Goal: Information Seeking & Learning: Learn about a topic

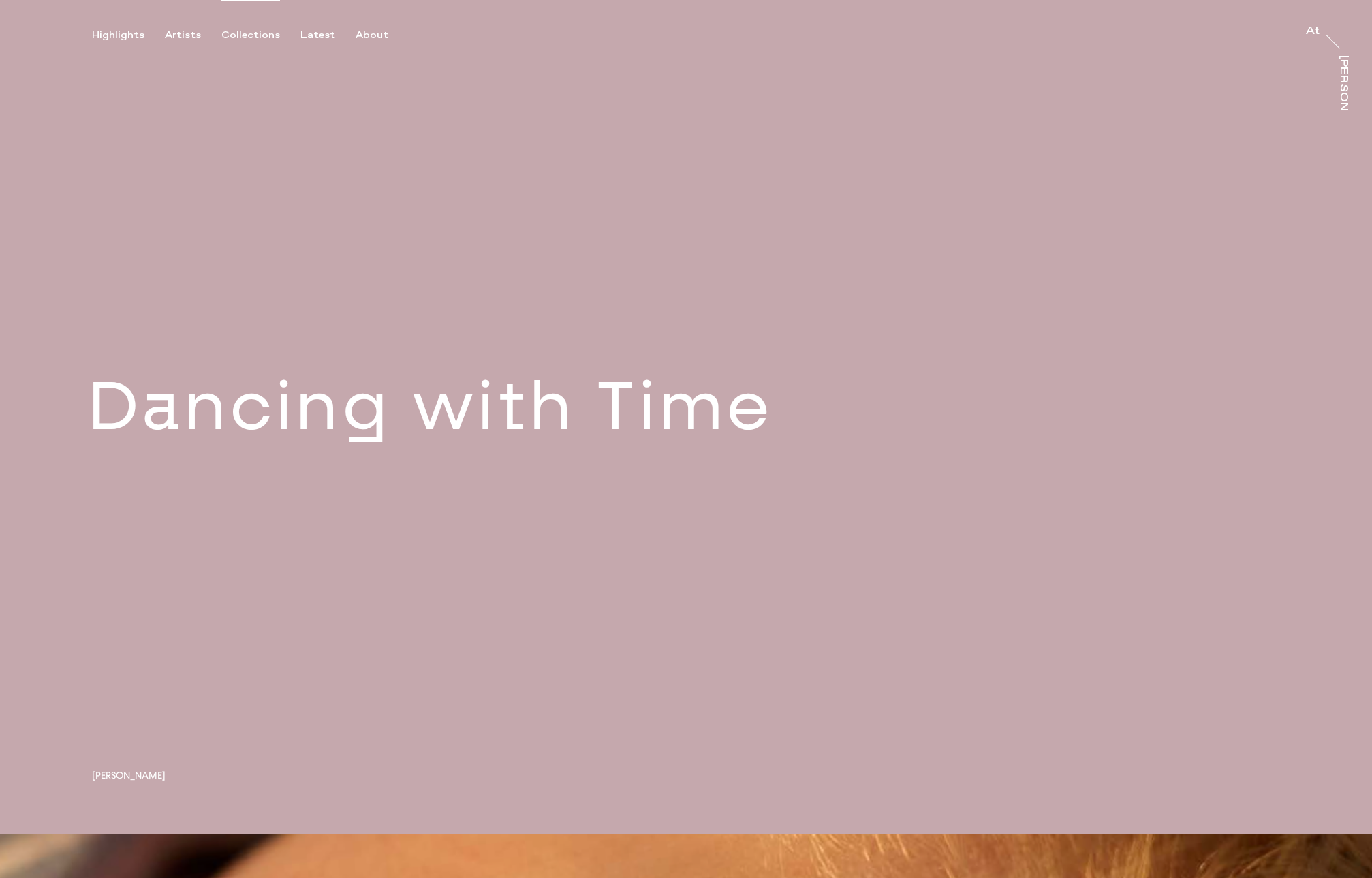
click at [255, 32] on div "Collections" at bounding box center [250, 36] width 58 height 13
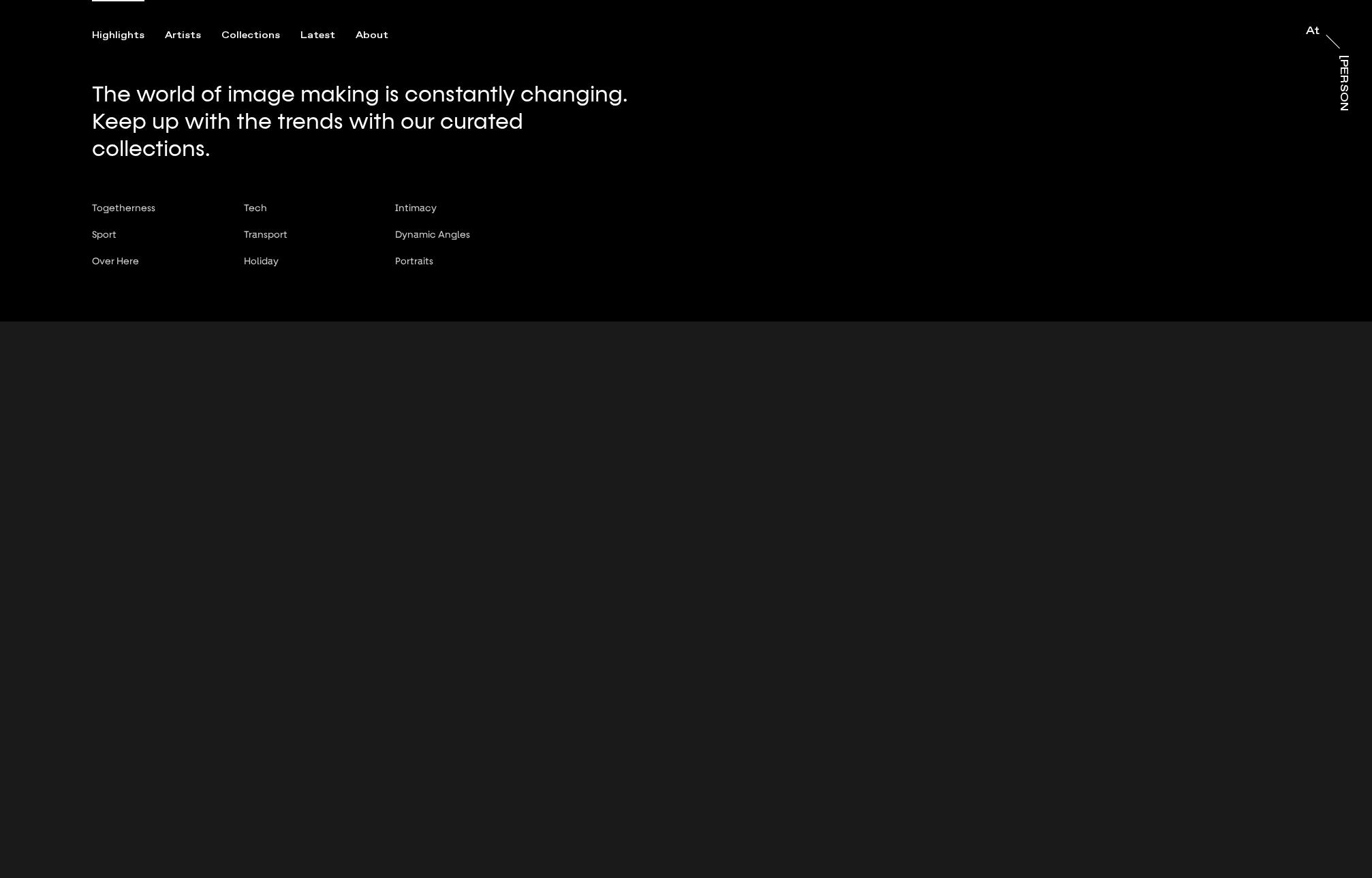
click at [117, 32] on div "Highlights" at bounding box center [118, 36] width 52 height 13
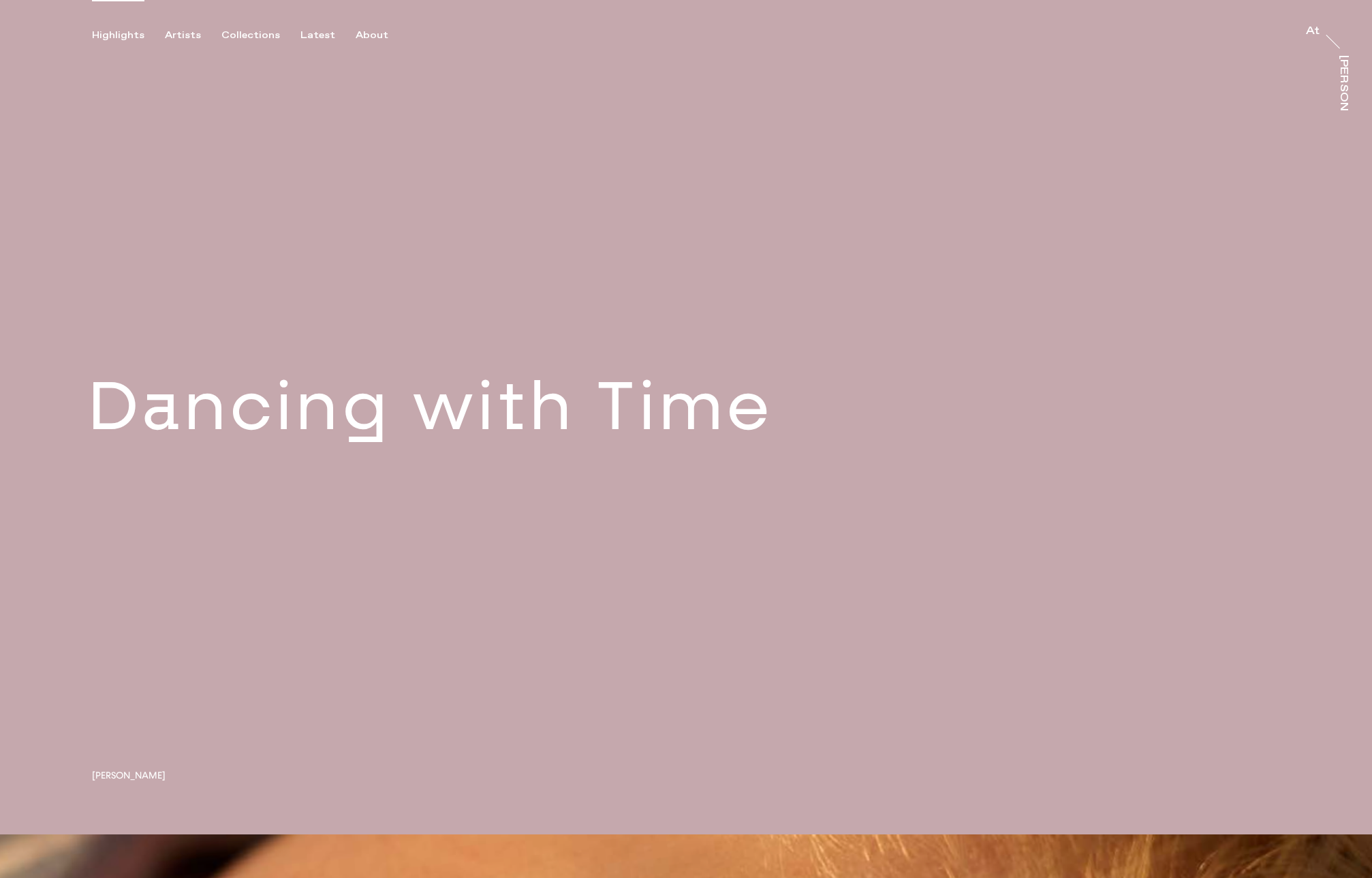
click at [117, 39] on div "Highlights" at bounding box center [118, 36] width 52 height 13
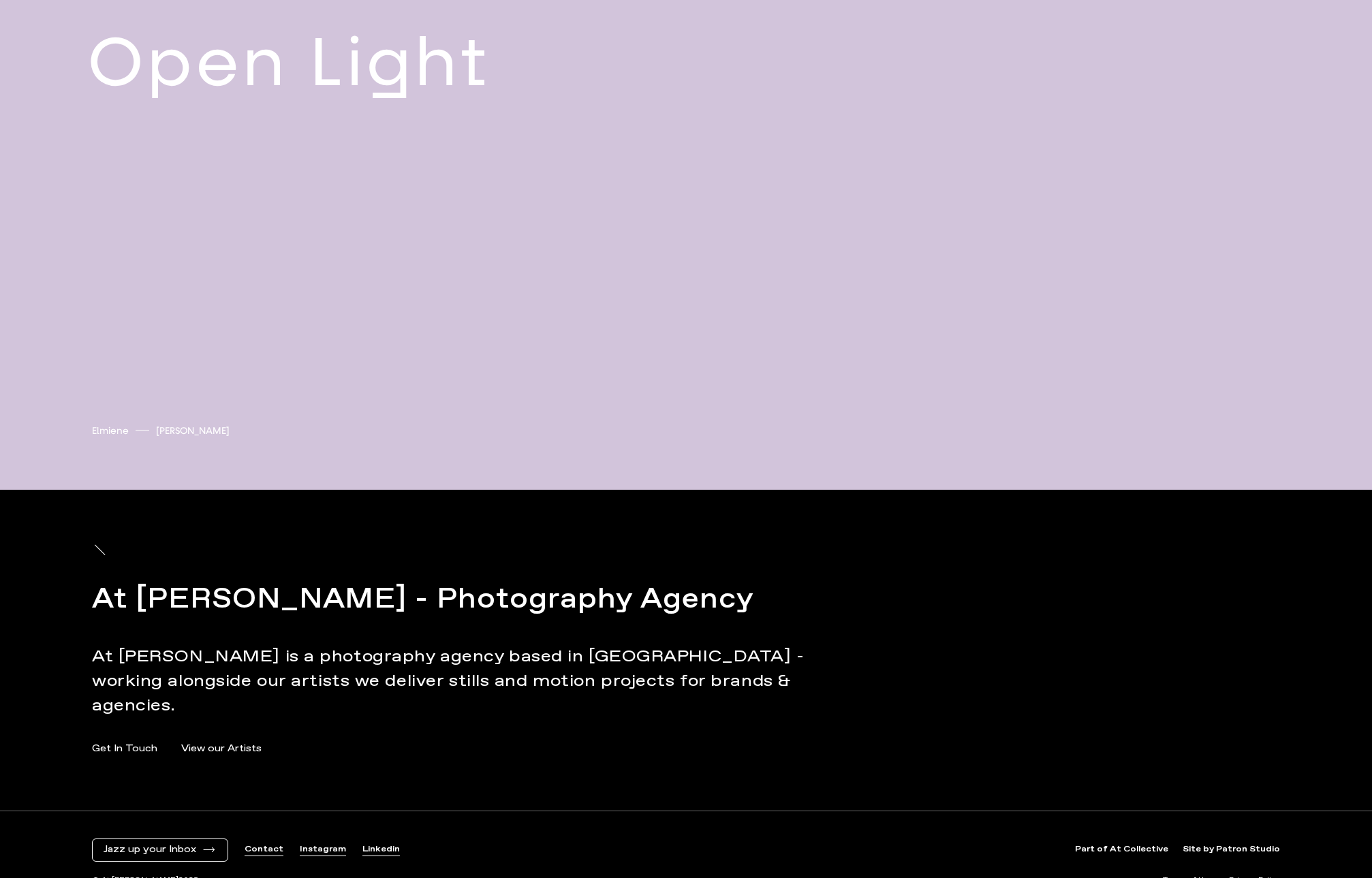
scroll to position [7016, 0]
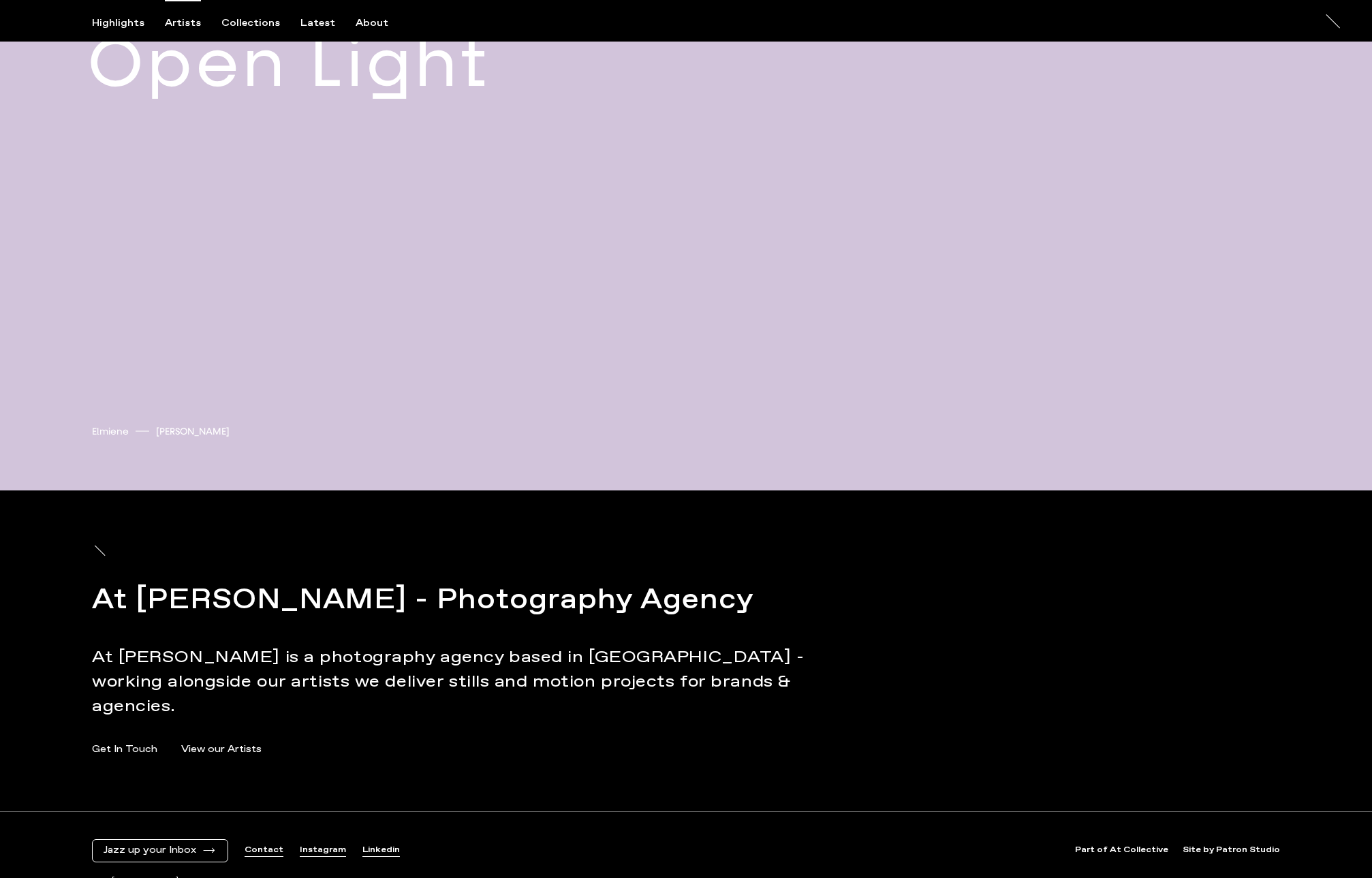
click at [171, 24] on div "Artists" at bounding box center [183, 23] width 36 height 13
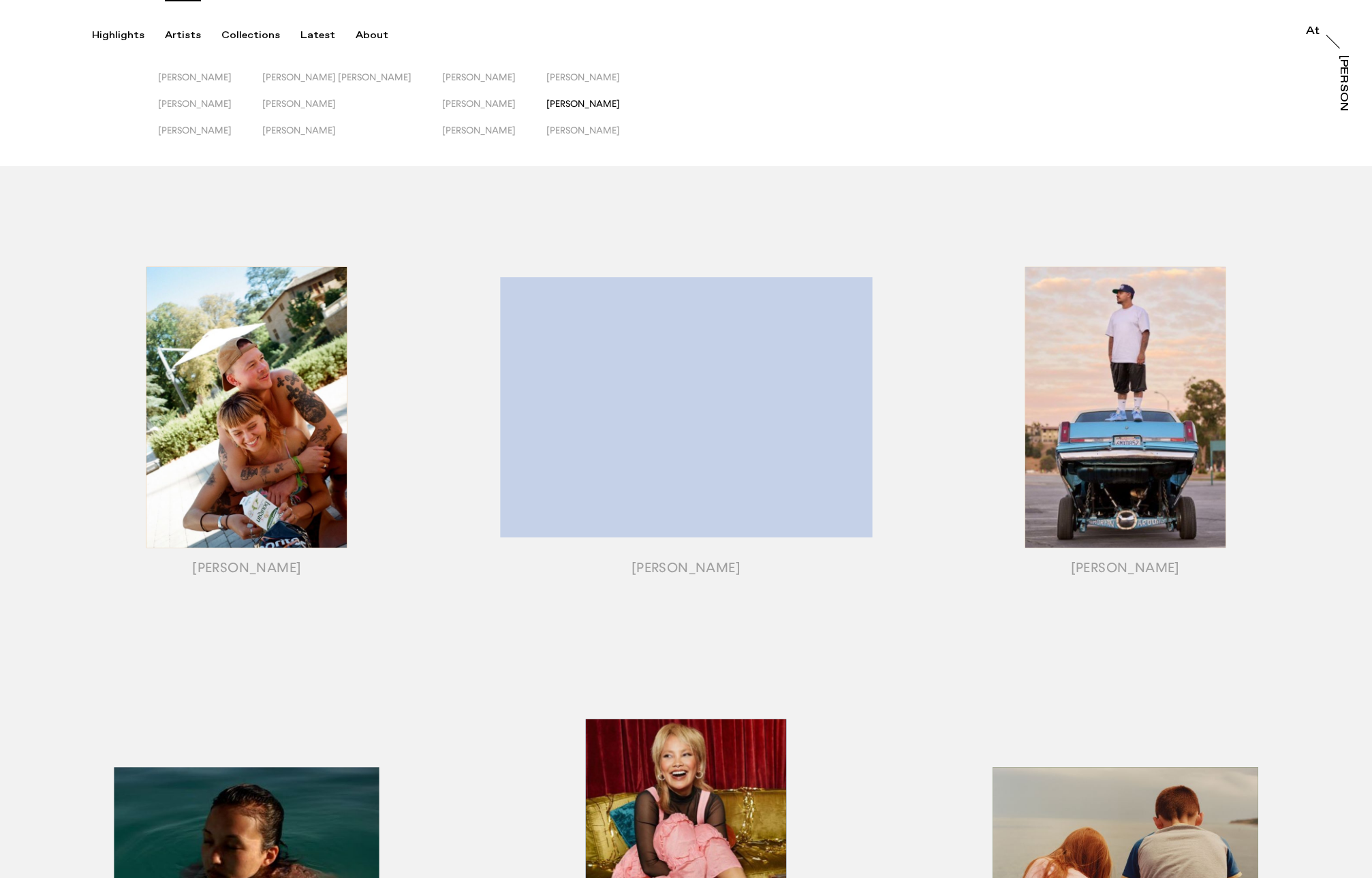
click at [547, 106] on span "[PERSON_NAME]" at bounding box center [584, 103] width 74 height 11
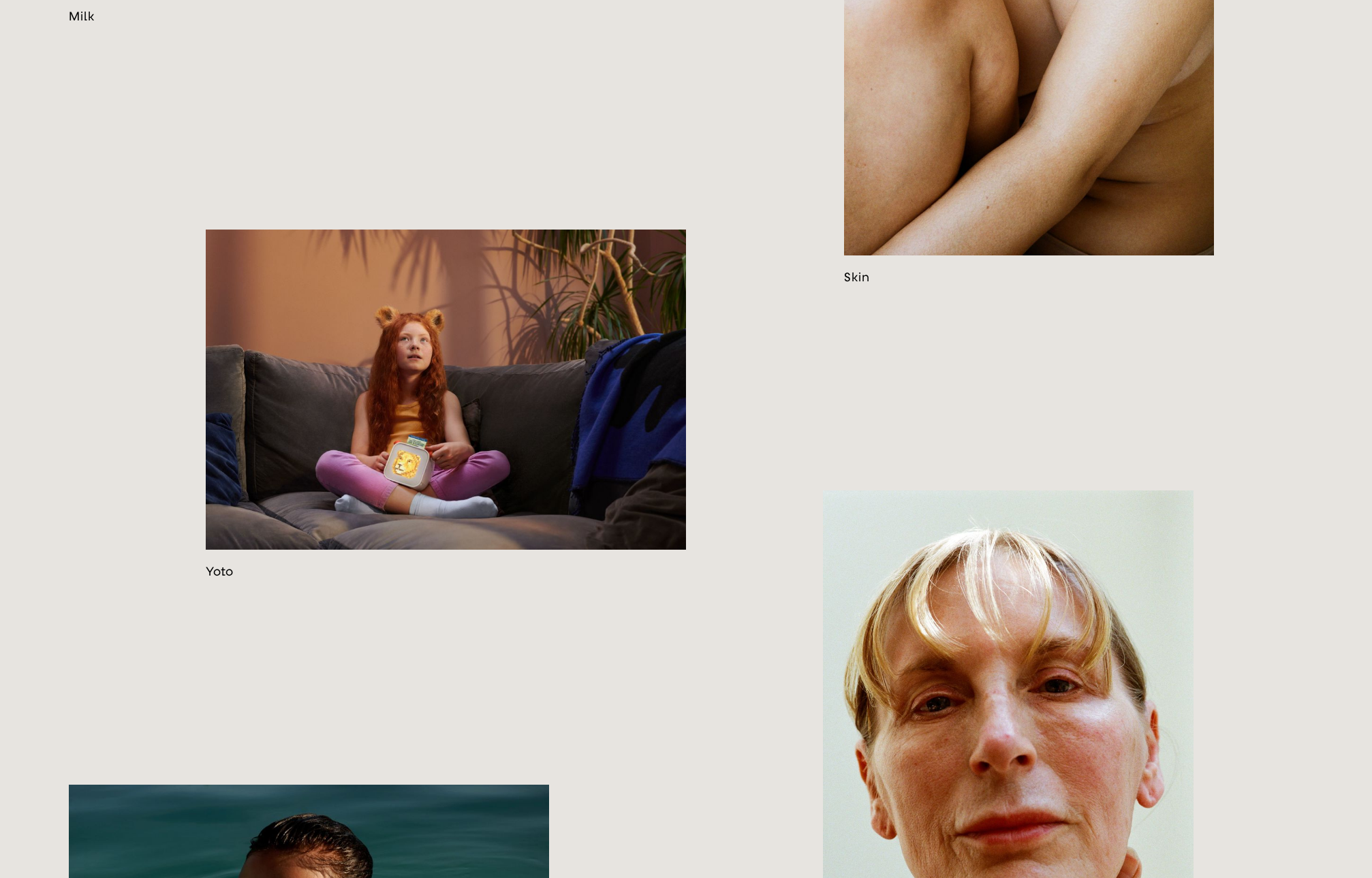
scroll to position [2721, 0]
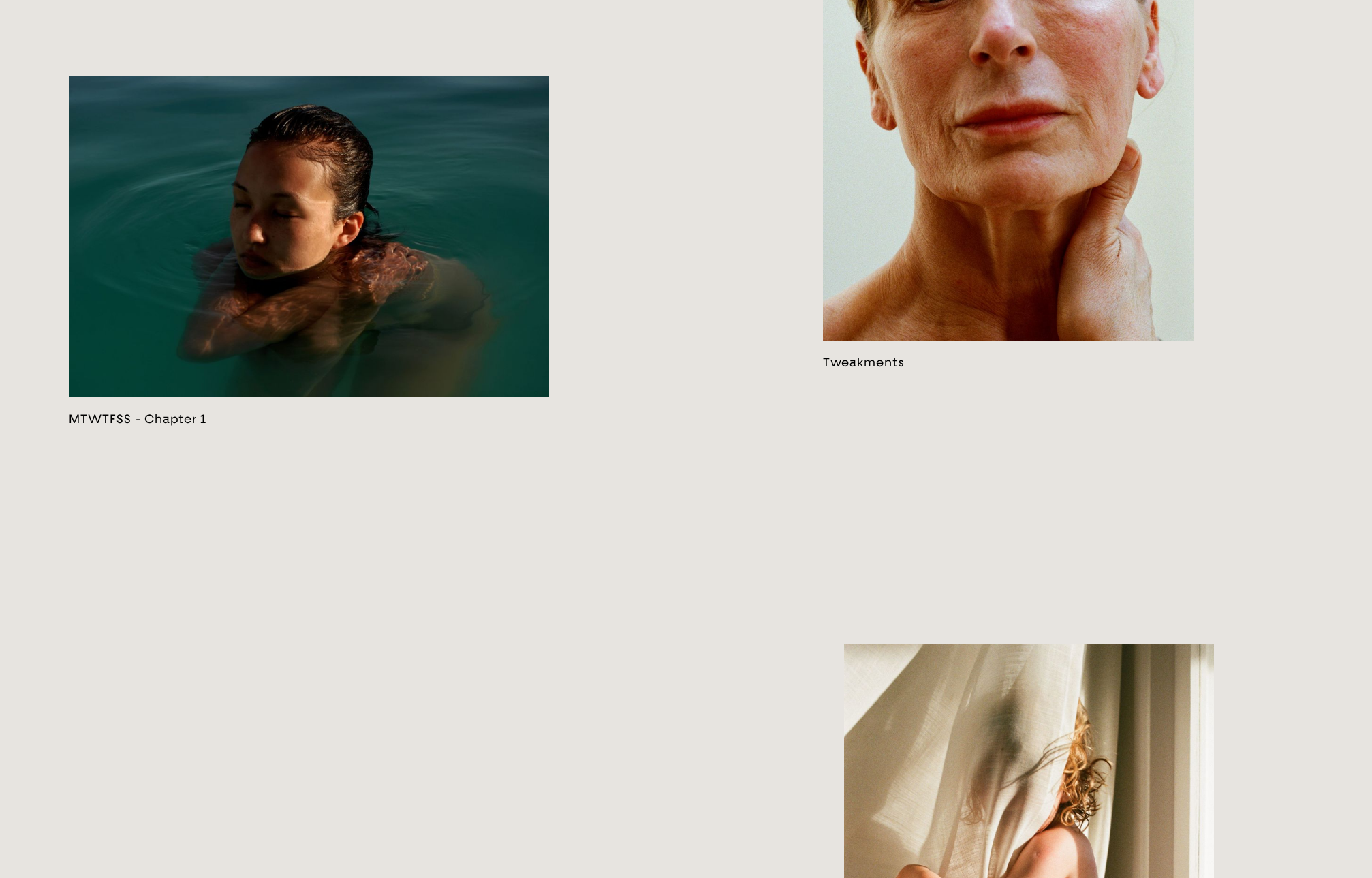
scroll to position [3504, 0]
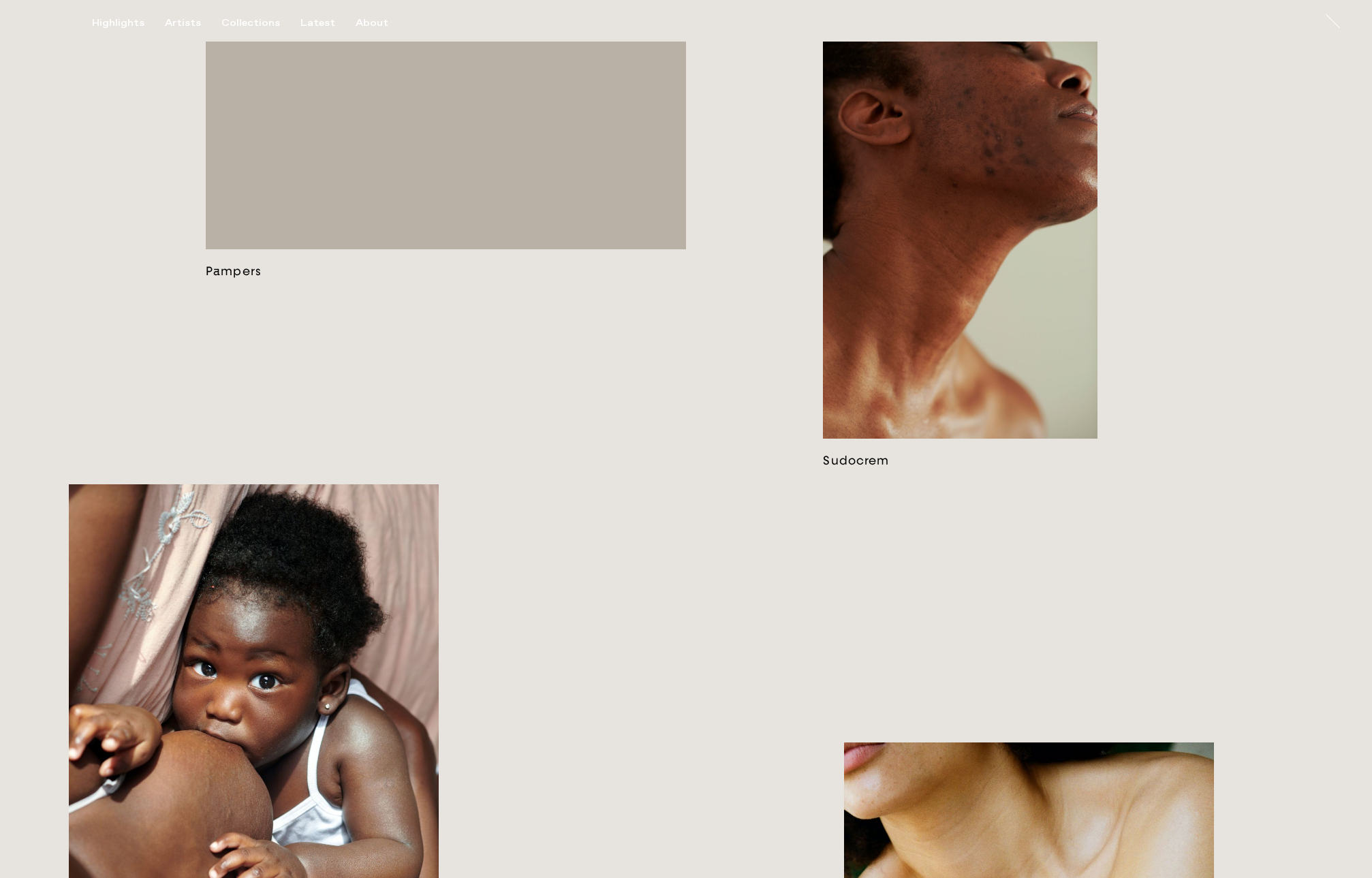
scroll to position [1557, 0]
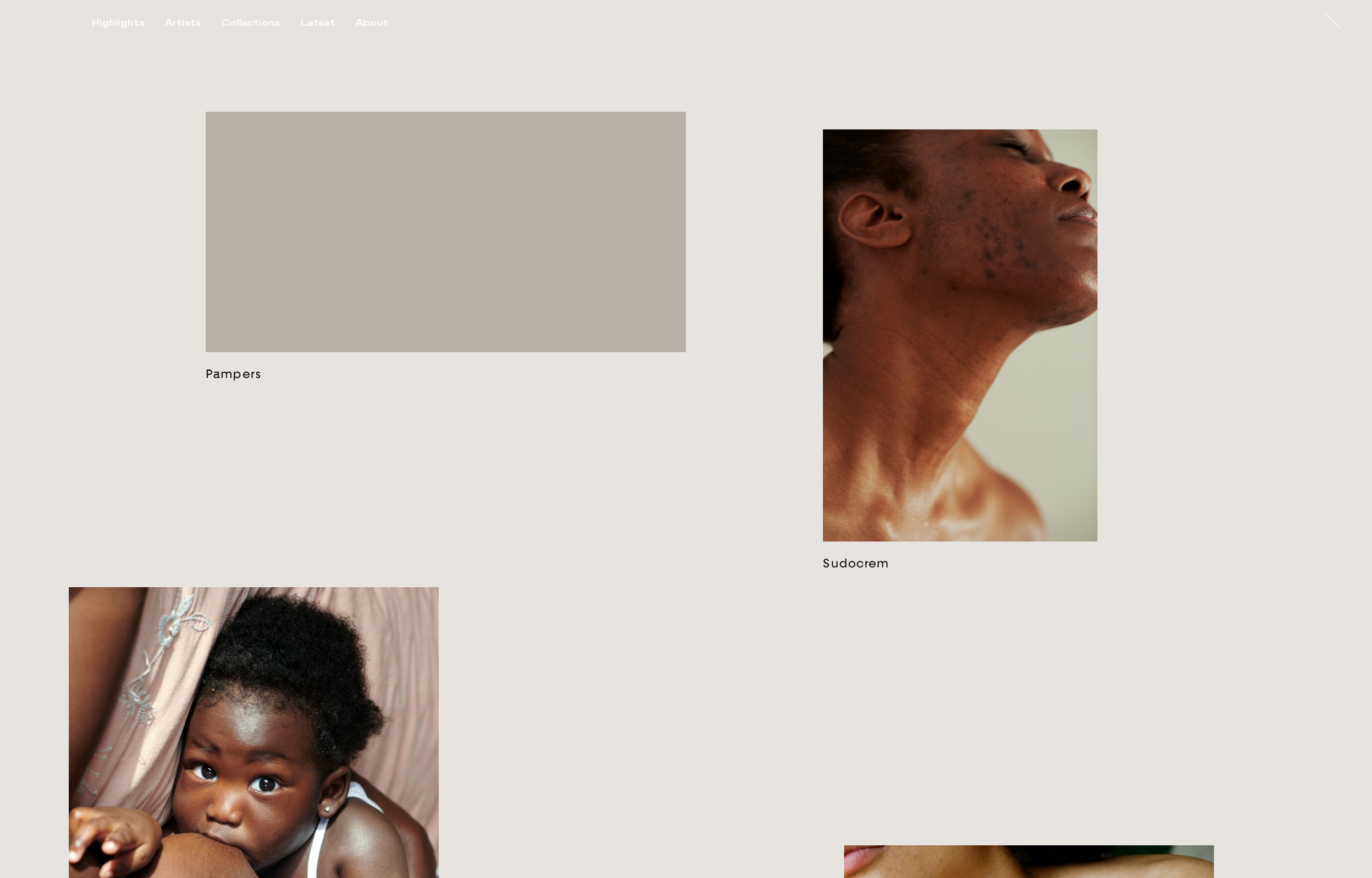
click at [944, 369] on link at bounding box center [960, 350] width 274 height 441
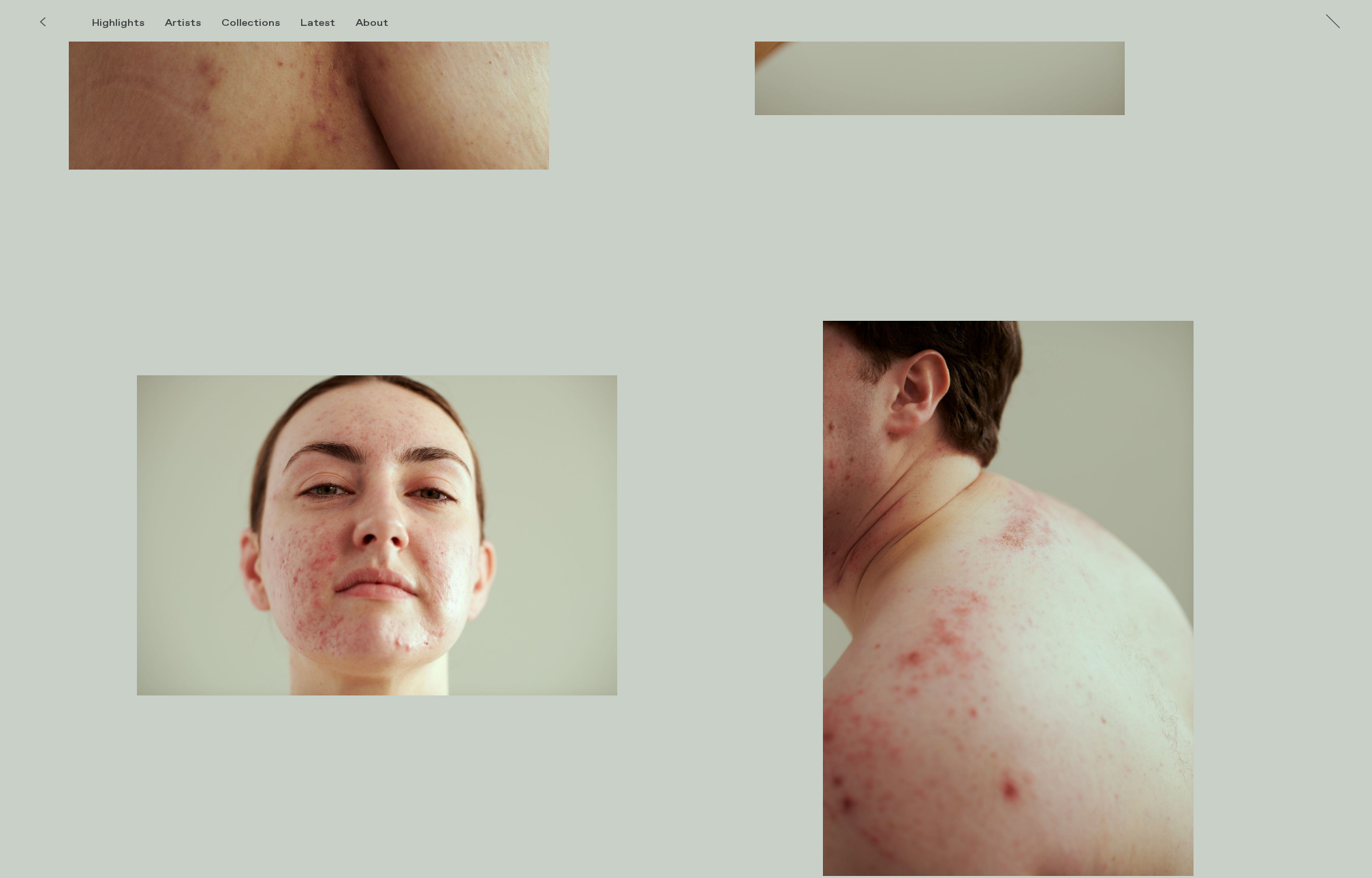
scroll to position [2368, 0]
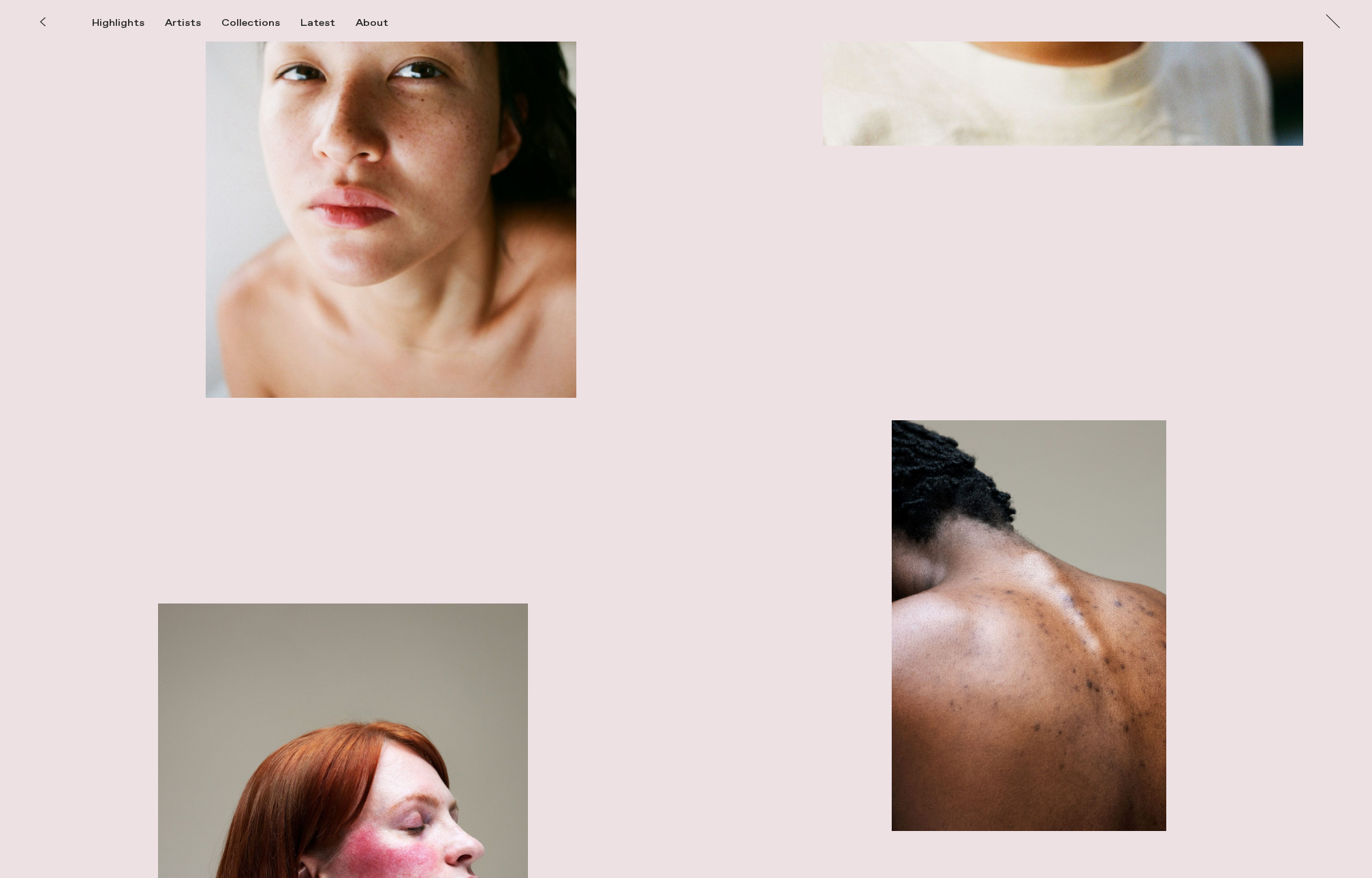
scroll to position [7654, 0]
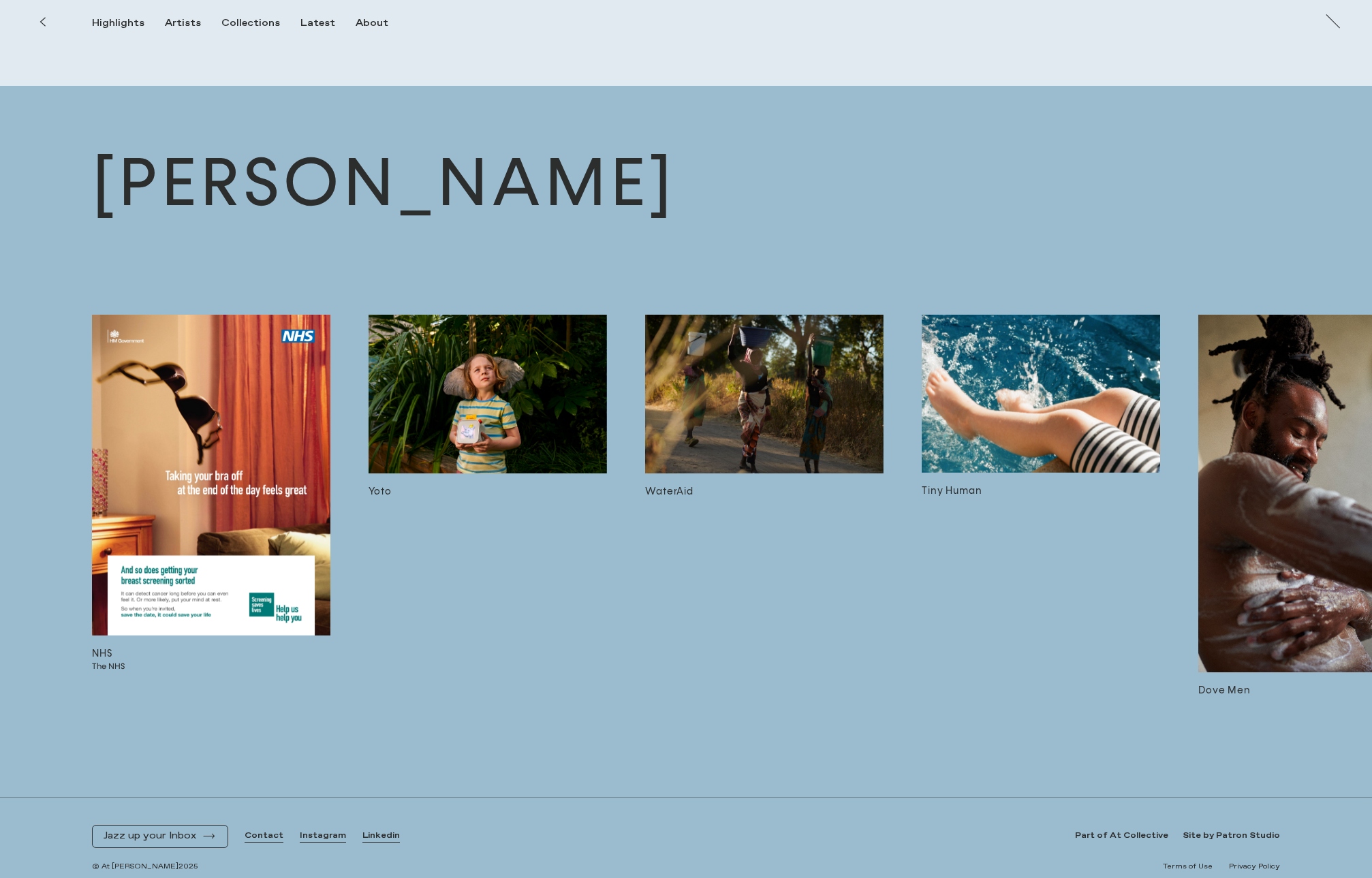
scroll to position [5491, 0]
